Goal: Find specific page/section: Find specific page/section

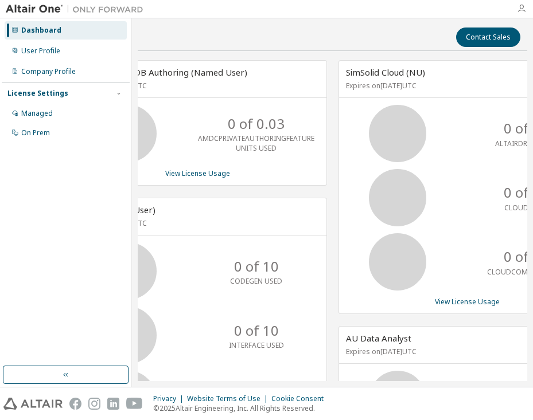
click at [520, 6] on icon "button" at bounding box center [520, 8] width 9 height 9
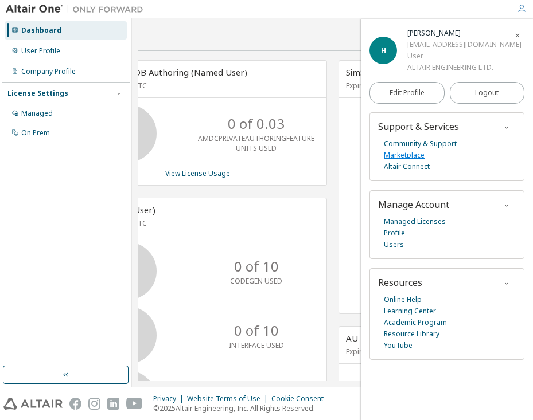
click at [408, 156] on link "Marketplace" at bounding box center [403, 155] width 41 height 11
